Goal: Find specific page/section: Find specific page/section

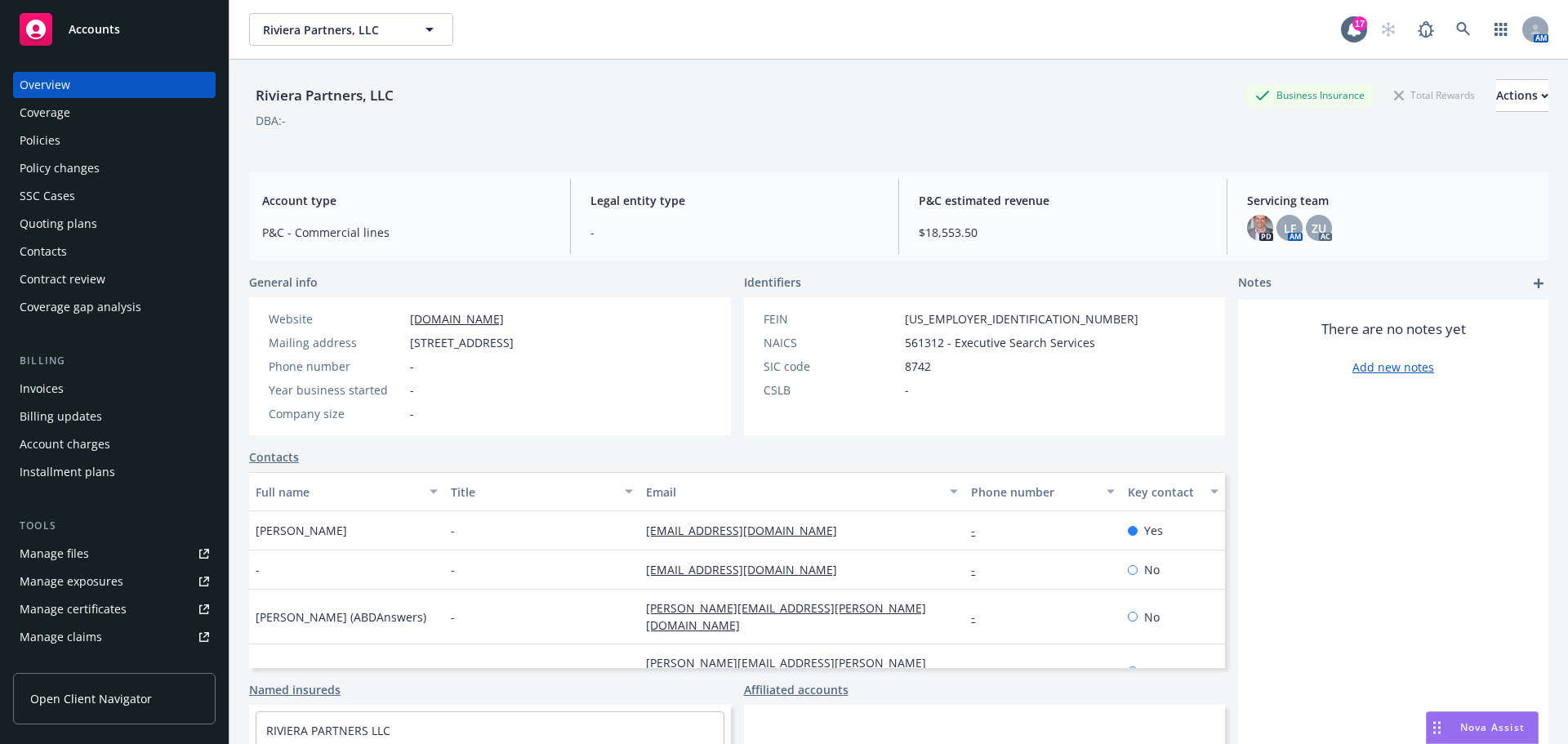
click at [23, 142] on div "Policies" at bounding box center [39, 140] width 41 height 26
